Goal: Find specific page/section: Find specific page/section

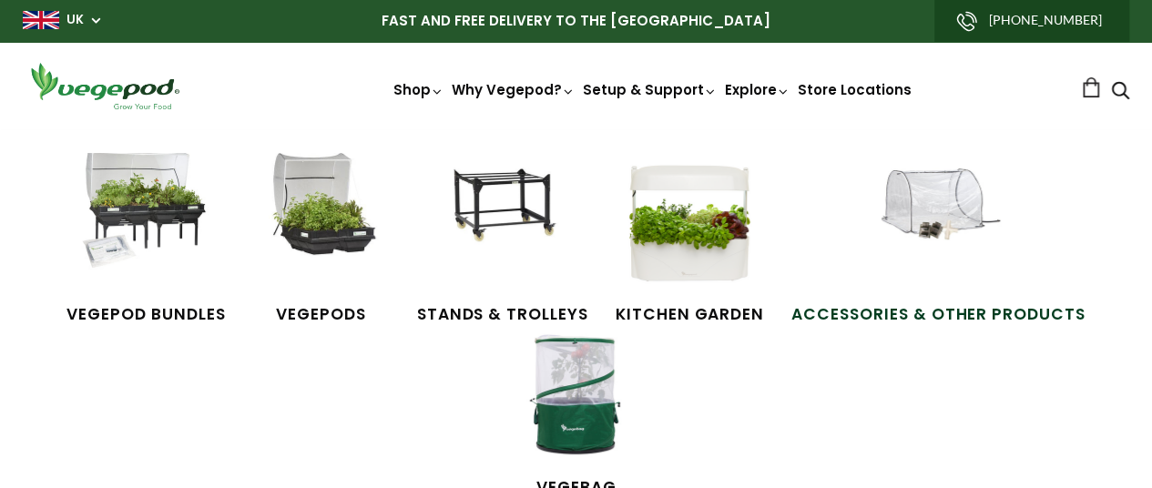
click at [902, 276] on img at bounding box center [938, 221] width 137 height 137
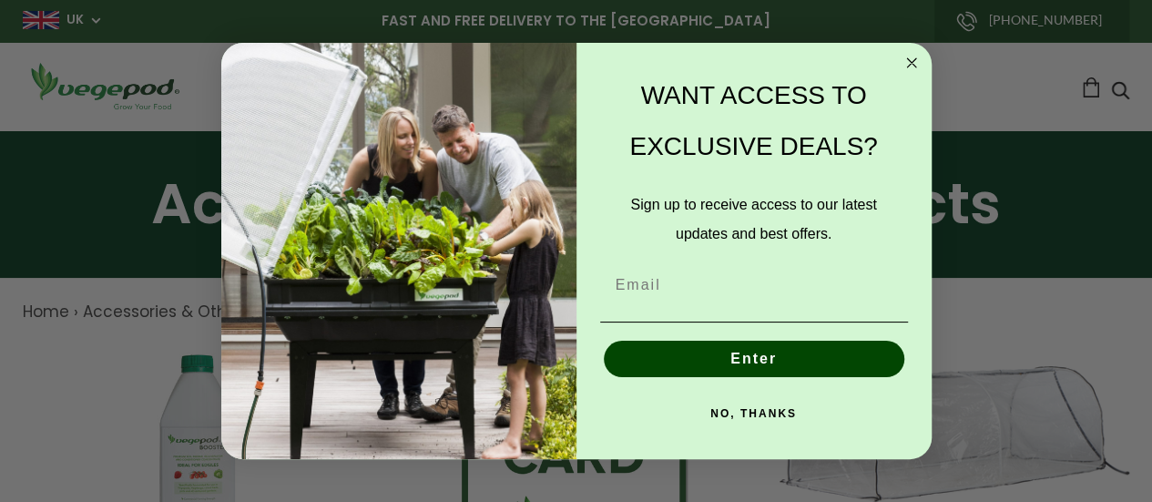
scroll to position [160, 0]
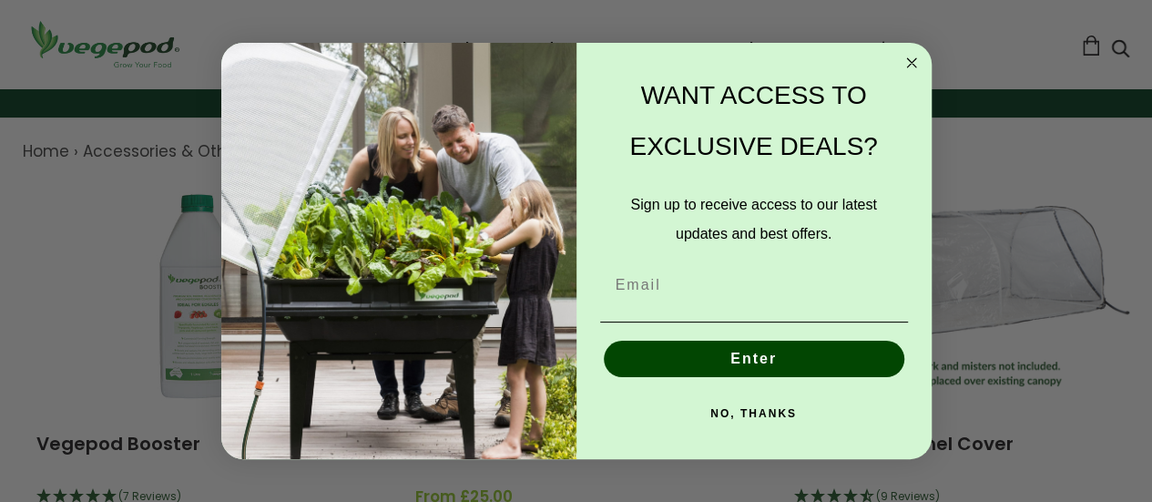
click at [907, 54] on circle "Close dialog" at bounding box center [911, 63] width 21 height 21
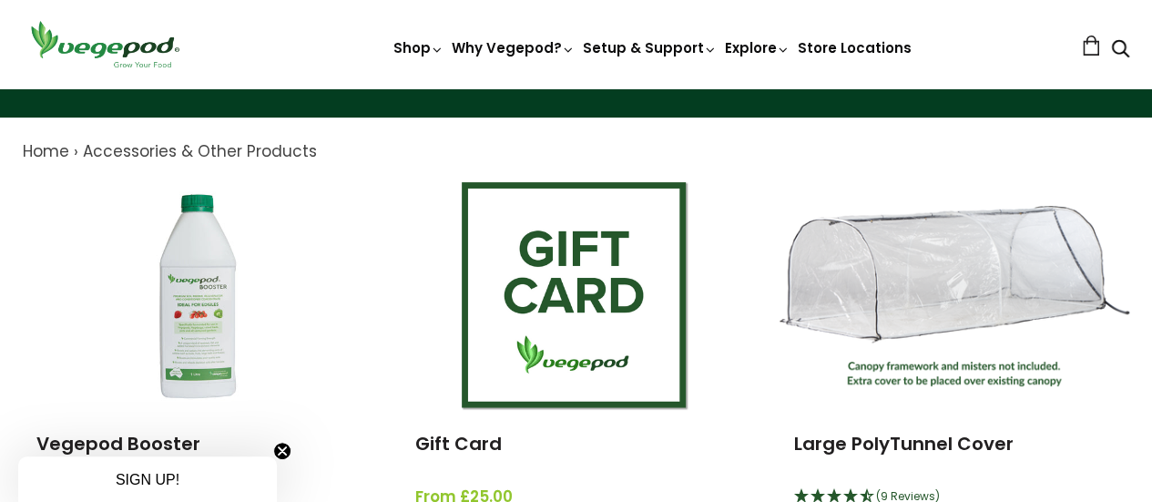
click at [1112, 46] on use "Search" at bounding box center [1120, 48] width 17 height 17
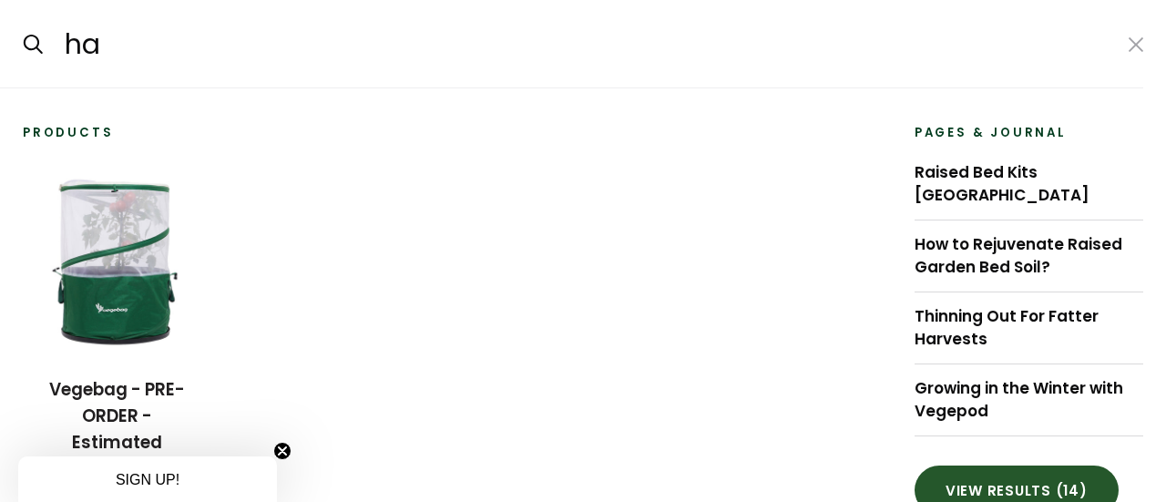
type input "h"
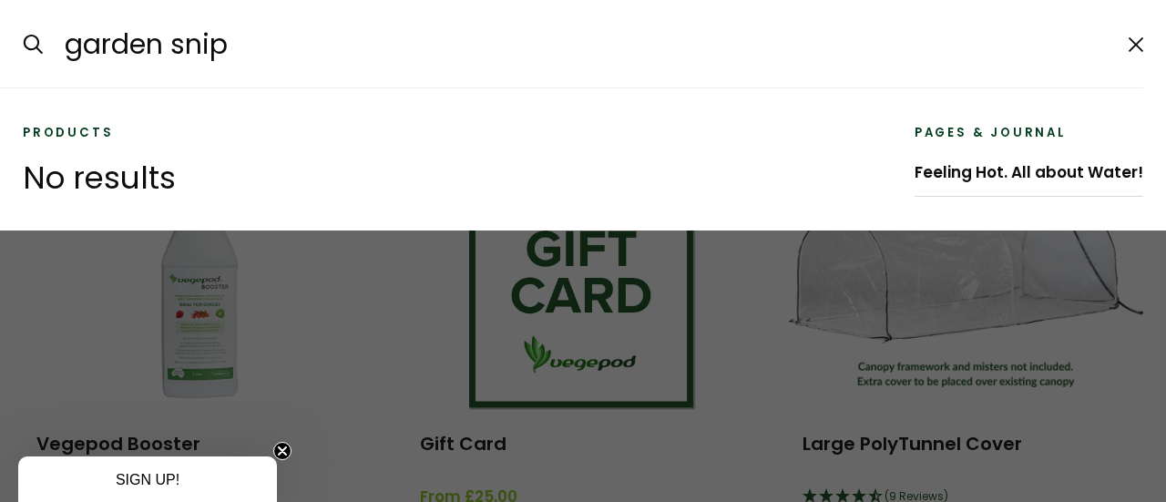
click at [1128, 52] on button at bounding box center [1135, 45] width 15 height 24
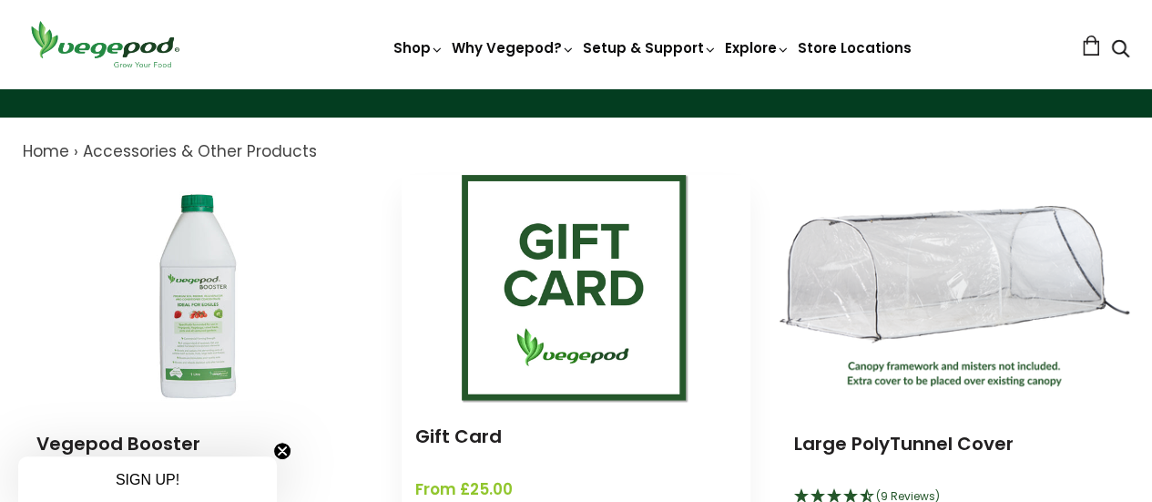
scroll to position [0, 0]
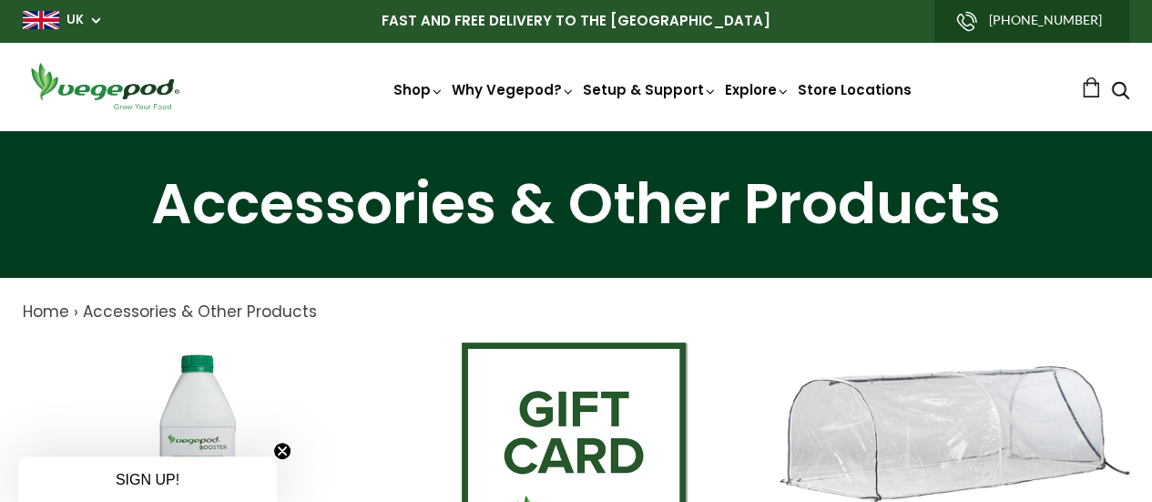
click at [1111, 90] on icon "Search" at bounding box center [1120, 90] width 18 height 22
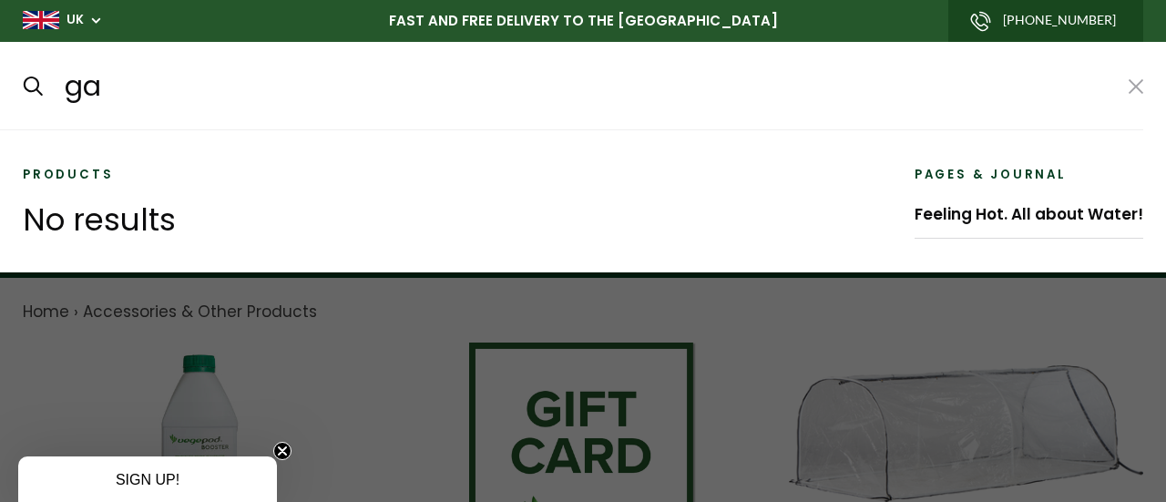
type input "g"
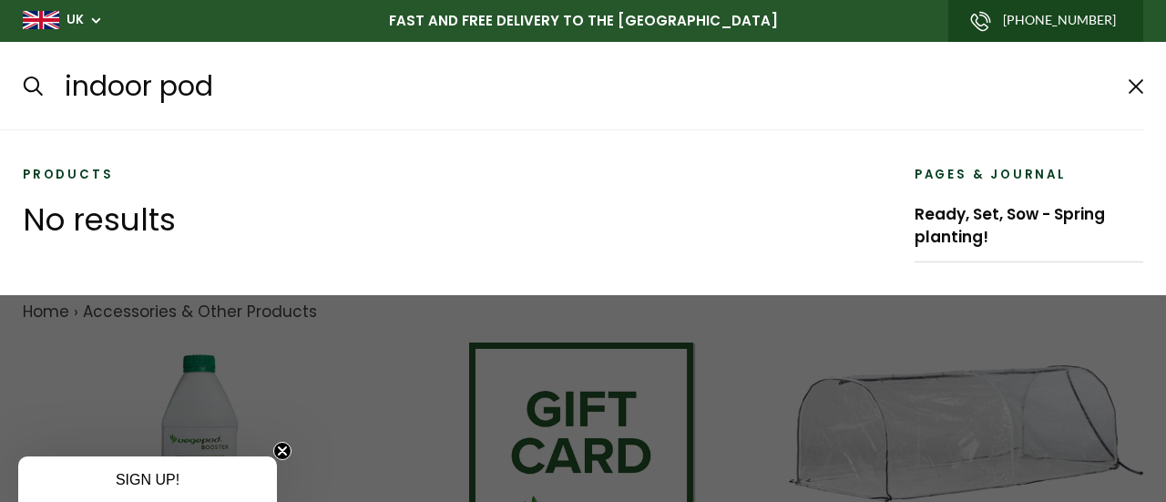
type input "indoor pod"
click at [1133, 75] on button at bounding box center [1135, 87] width 15 height 24
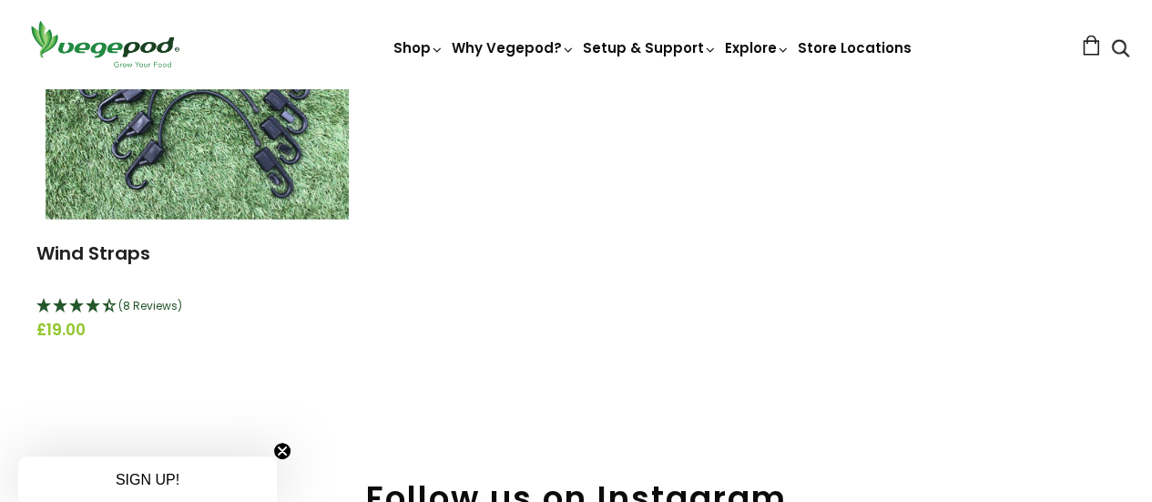
scroll to position [2550, 0]
